Goal: Find specific fact: Find specific fact

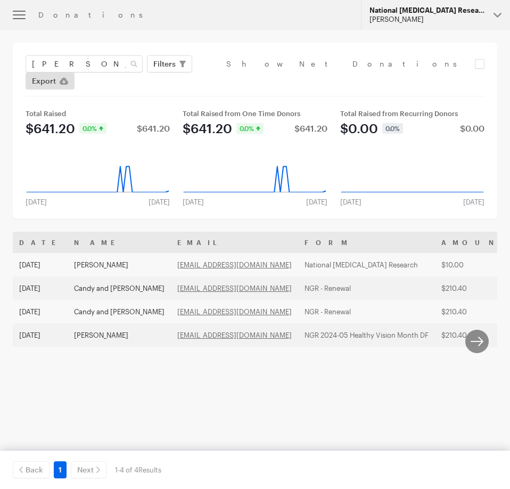
click at [385, 6] on div "National [MEDICAL_DATA] Research" at bounding box center [426, 10] width 115 height 9
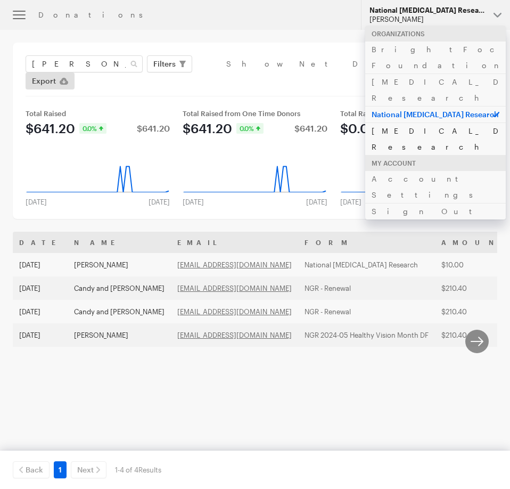
click at [407, 122] on link "[MEDICAL_DATA] Research" at bounding box center [435, 138] width 140 height 32
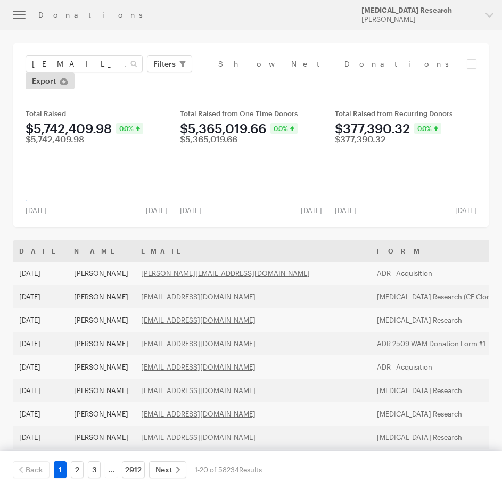
type input "[EMAIL_ADDRESS][DOMAIN_NAME]"
click at [245, 78] on button "Apply" at bounding box center [262, 86] width 34 height 17
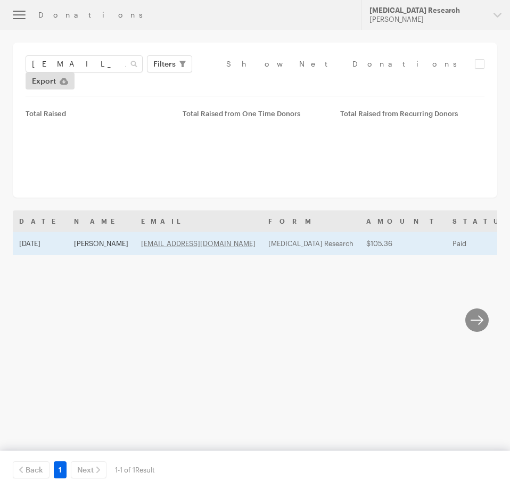
click at [74, 232] on td "[PERSON_NAME]" at bounding box center [101, 243] width 67 height 23
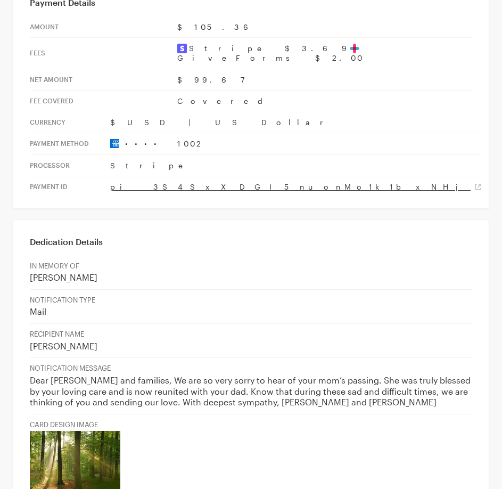
scroll to position [639, 0]
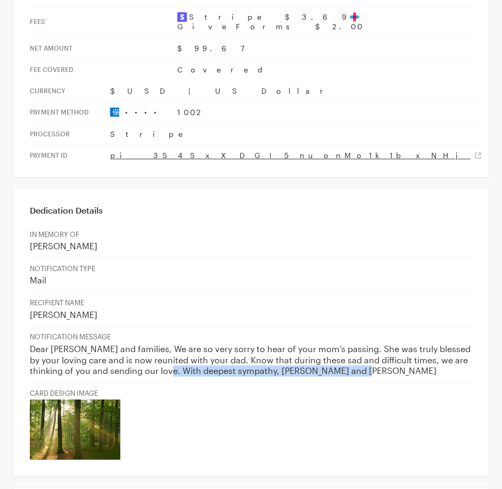
drag, startPoint x: 171, startPoint y: 287, endPoint x: 363, endPoint y: 290, distance: 191.6
click at [363, 343] on p "Dear [PERSON_NAME] and families, We are so very sorry to hear of your mom’s pas…" at bounding box center [251, 359] width 442 height 33
copy p "e. With deepest sympathy, [PERSON_NAME] and [PERSON_NAME]"
